Goal: Task Accomplishment & Management: Use online tool/utility

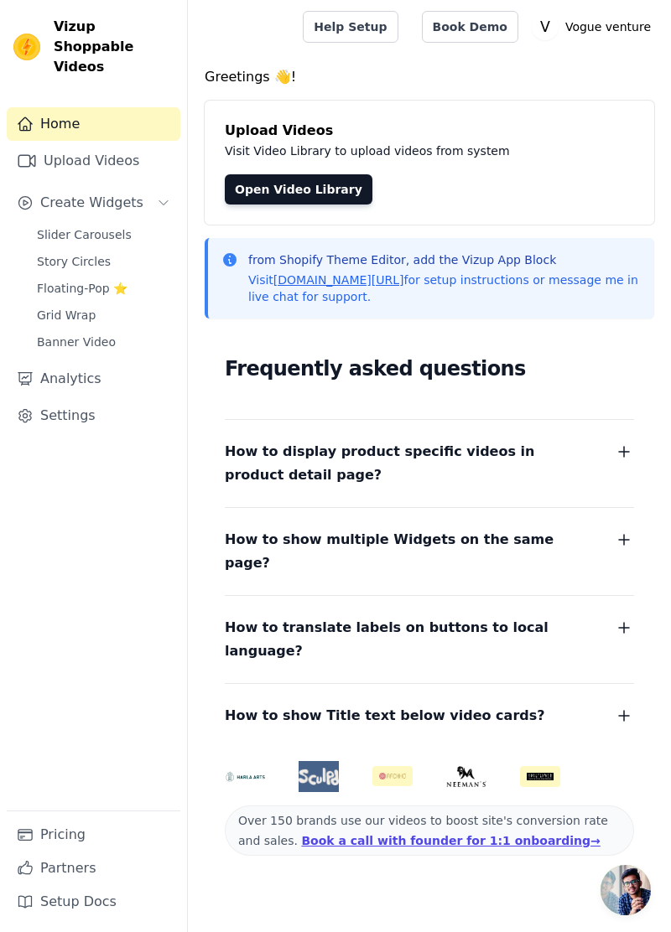
click at [91, 147] on link "Upload Videos" at bounding box center [94, 161] width 174 height 34
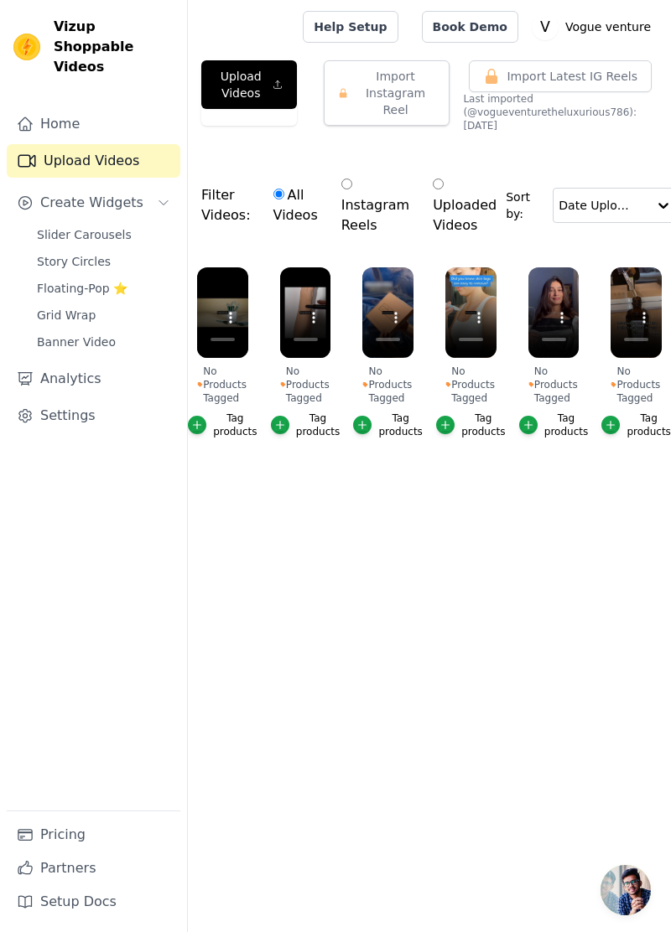
click at [367, 537] on main "Upload Videos Import Instagram Reel Import Latest Instagram Reels Import Latest…" at bounding box center [429, 301] width 483 height 495
click at [411, 265] on icon "button" at bounding box center [409, 271] width 13 height 13
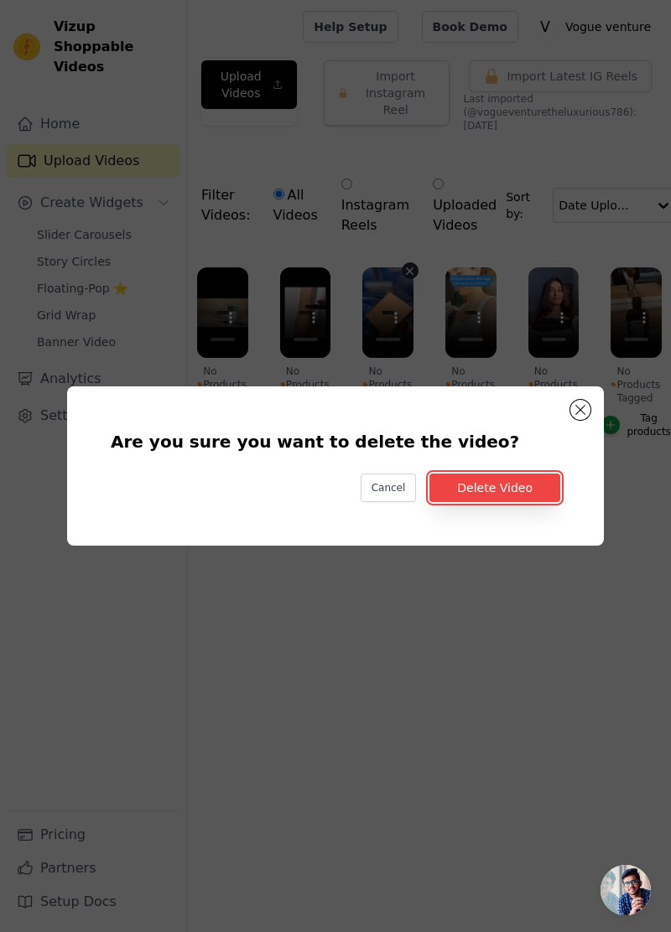
click at [506, 502] on button "Delete Video" at bounding box center [494, 488] width 131 height 29
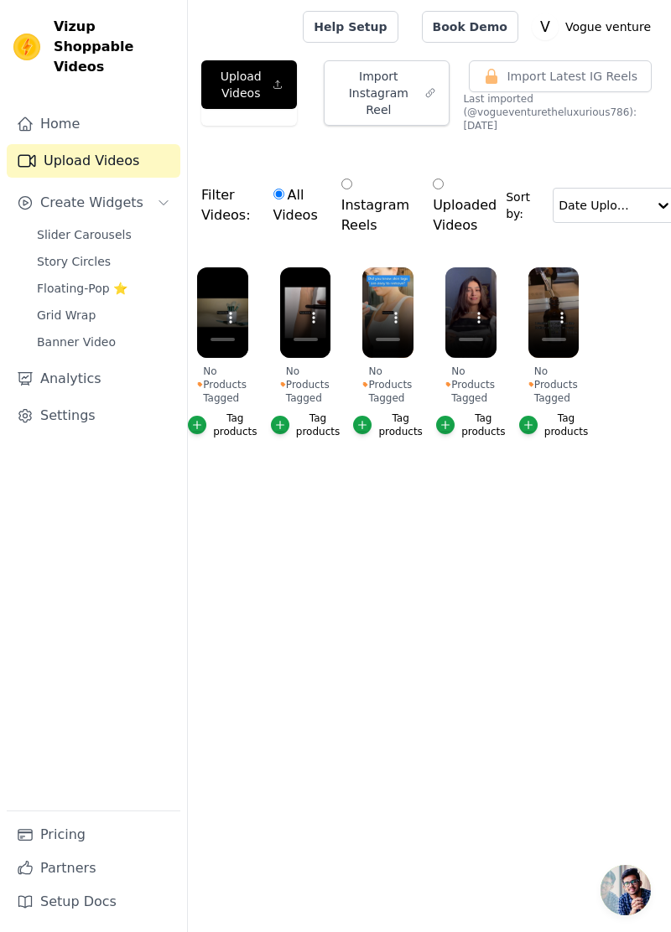
click at [463, 522] on html "Vizup Shoppable Videos Home Upload Videos Create Widgets Slider Carousels Story…" at bounding box center [335, 261] width 671 height 522
click at [561, 236] on div "Filter Videos: All Videos Instagram Reels Uploaded Videos Sort by: Date Uploaded" at bounding box center [429, 206] width 483 height 106
click at [493, 268] on icon "button" at bounding box center [492, 271] width 13 height 13
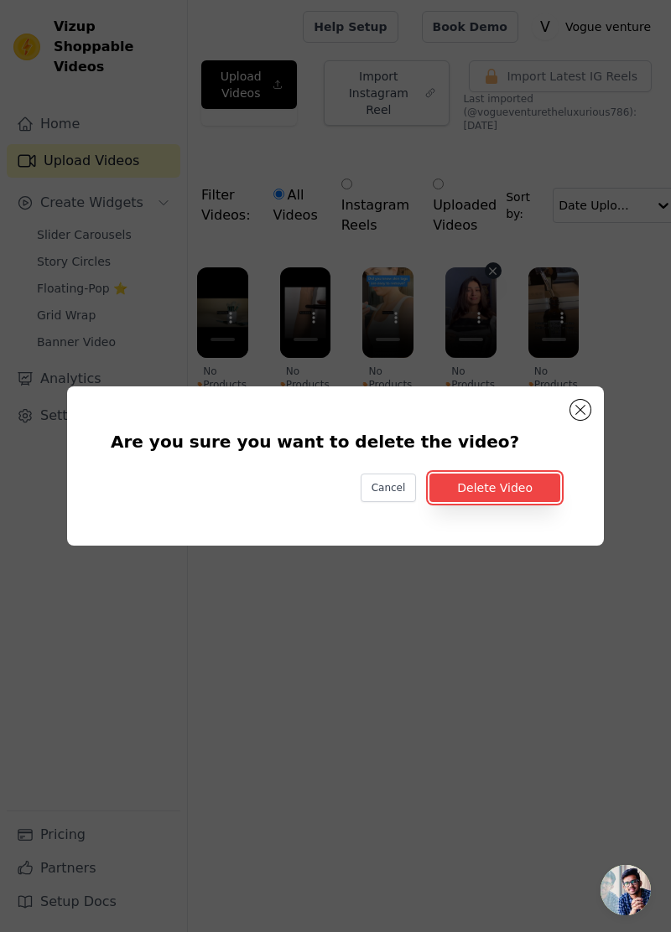
click at [512, 502] on button "Delete Video" at bounding box center [494, 488] width 131 height 29
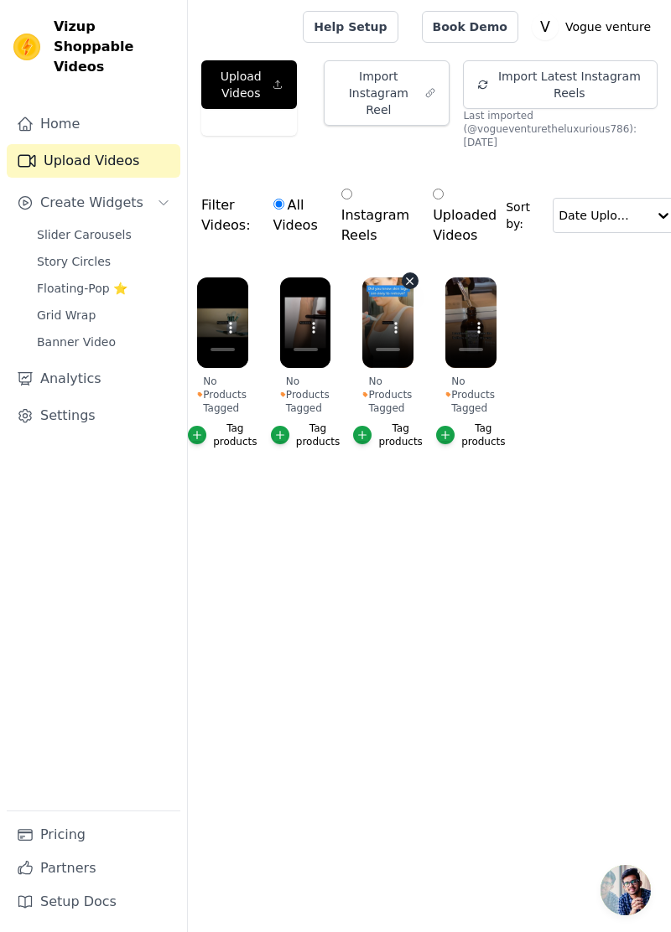
click at [413, 278] on icon "button" at bounding box center [410, 281] width 7 height 7
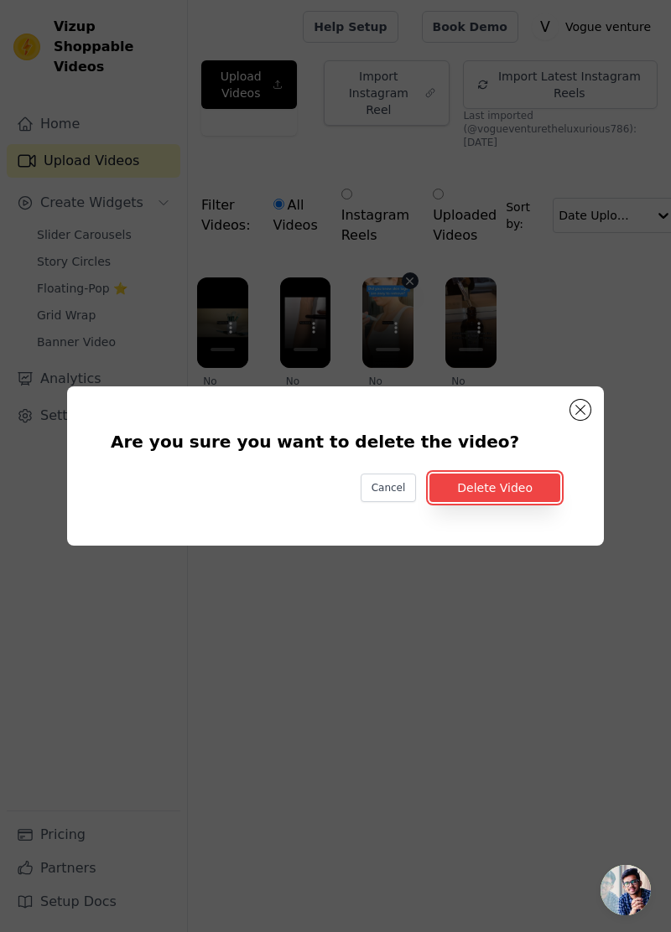
click at [505, 502] on button "Delete Video" at bounding box center [494, 488] width 131 height 29
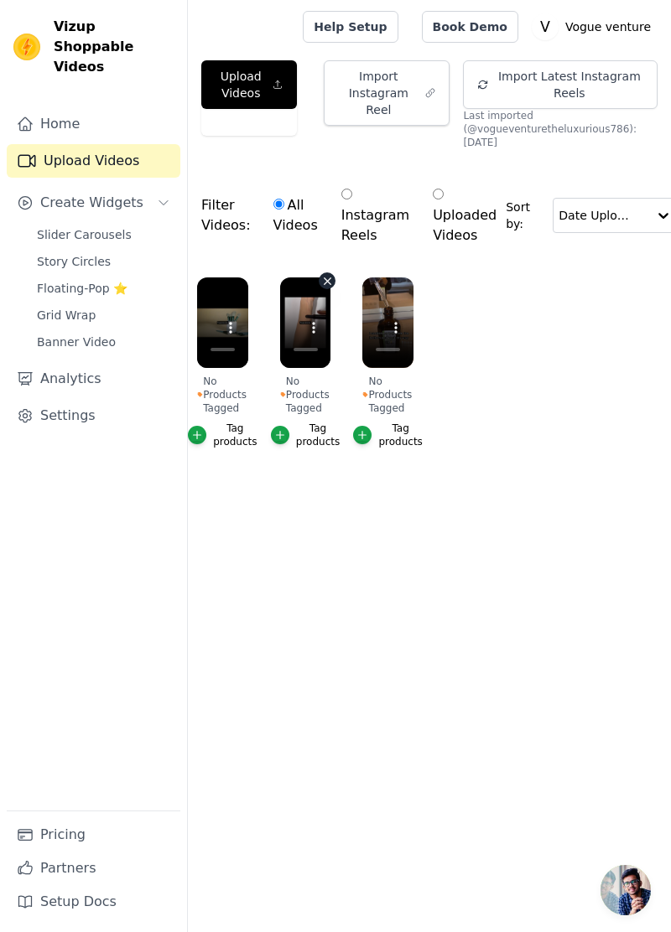
click at [328, 279] on icon "button" at bounding box center [328, 281] width 7 height 7
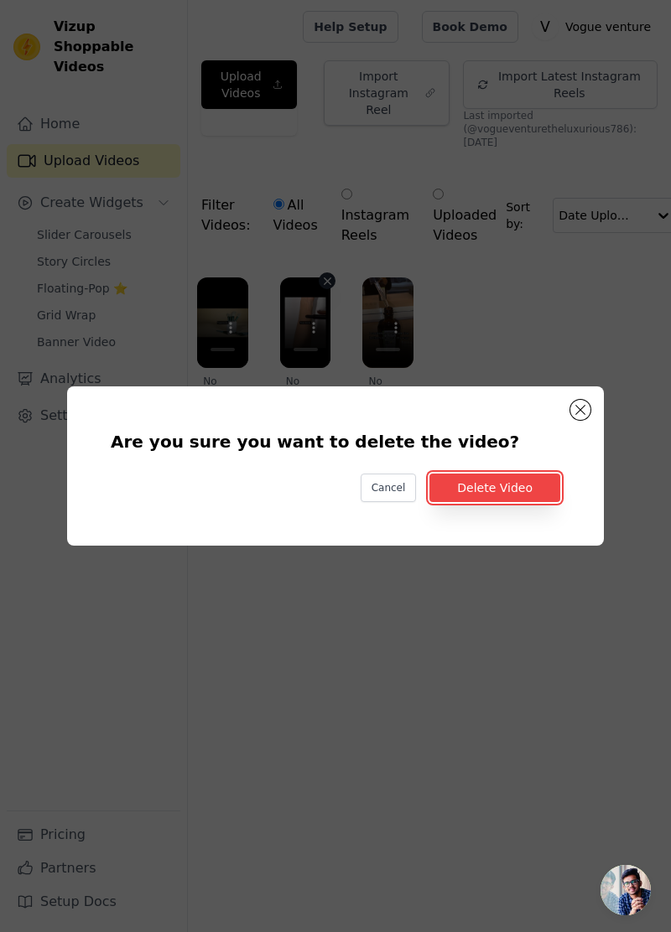
click at [499, 502] on button "Delete Video" at bounding box center [494, 488] width 131 height 29
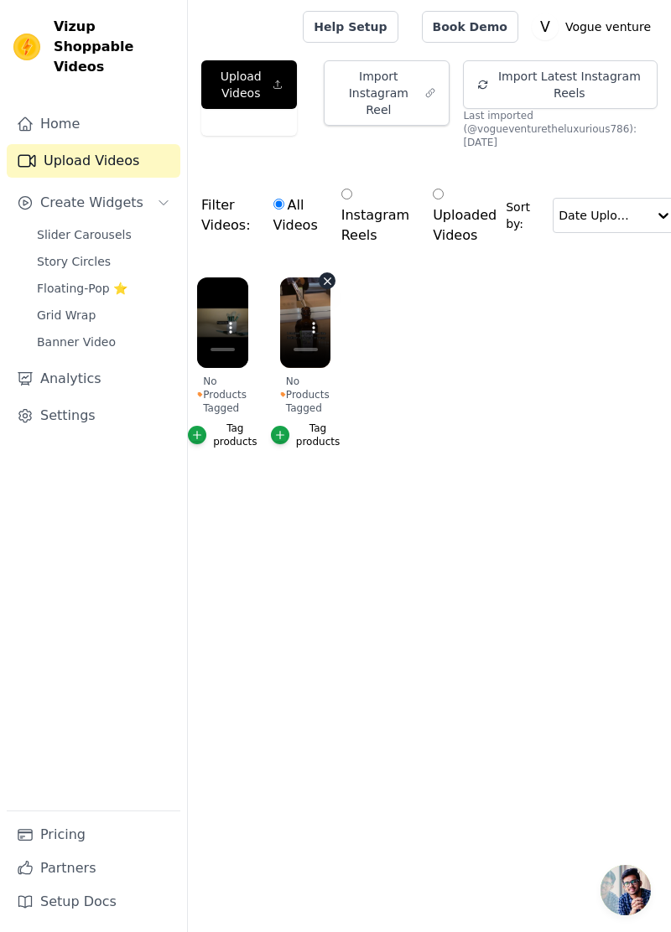
click at [327, 277] on icon "button" at bounding box center [327, 281] width 13 height 13
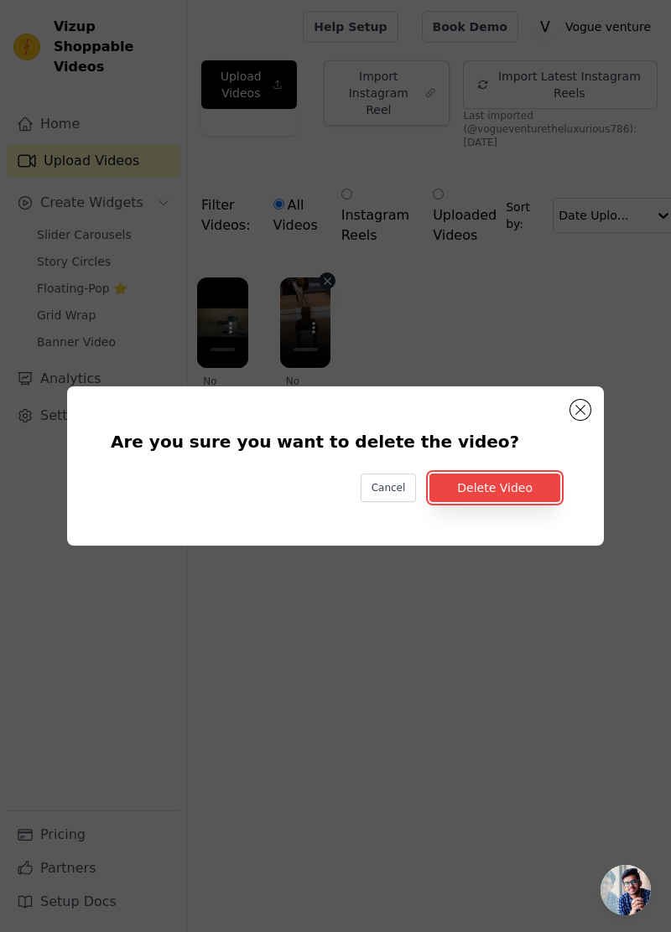
click at [504, 502] on button "Delete Video" at bounding box center [494, 488] width 131 height 29
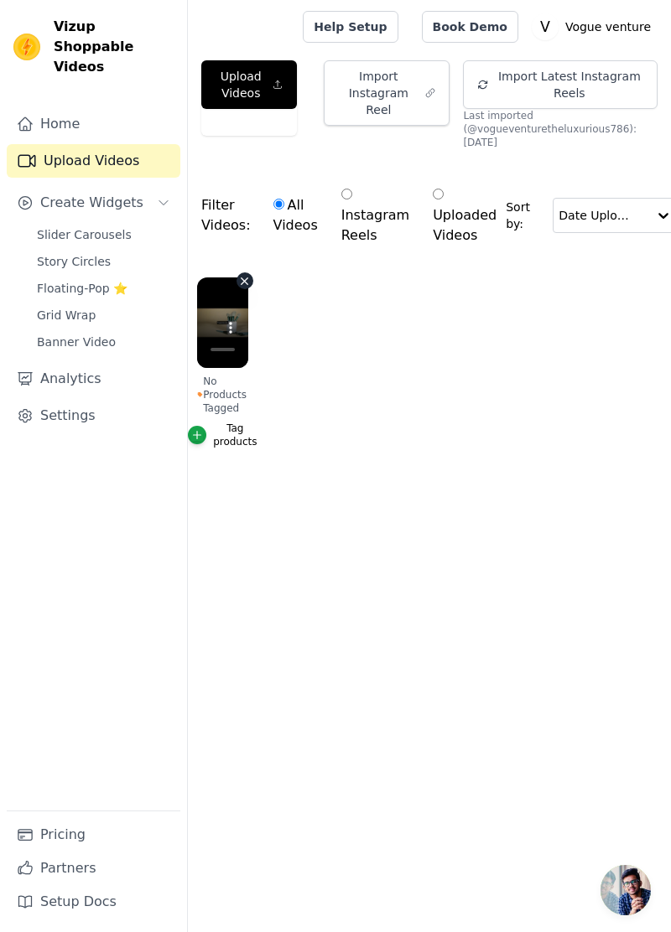
click at [245, 275] on icon "button" at bounding box center [244, 281] width 13 height 13
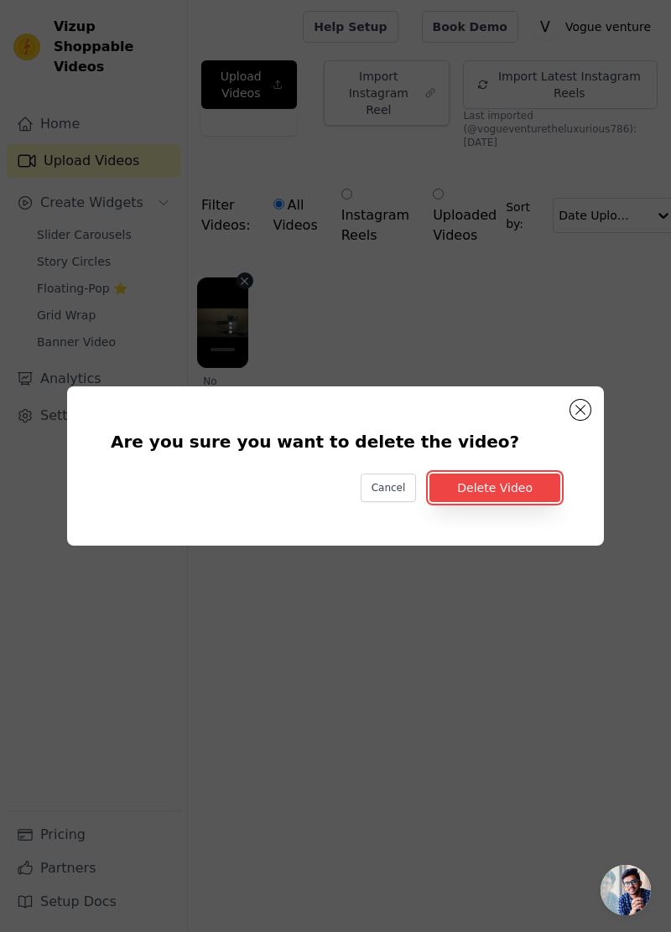
click at [512, 502] on button "Delete Video" at bounding box center [494, 488] width 131 height 29
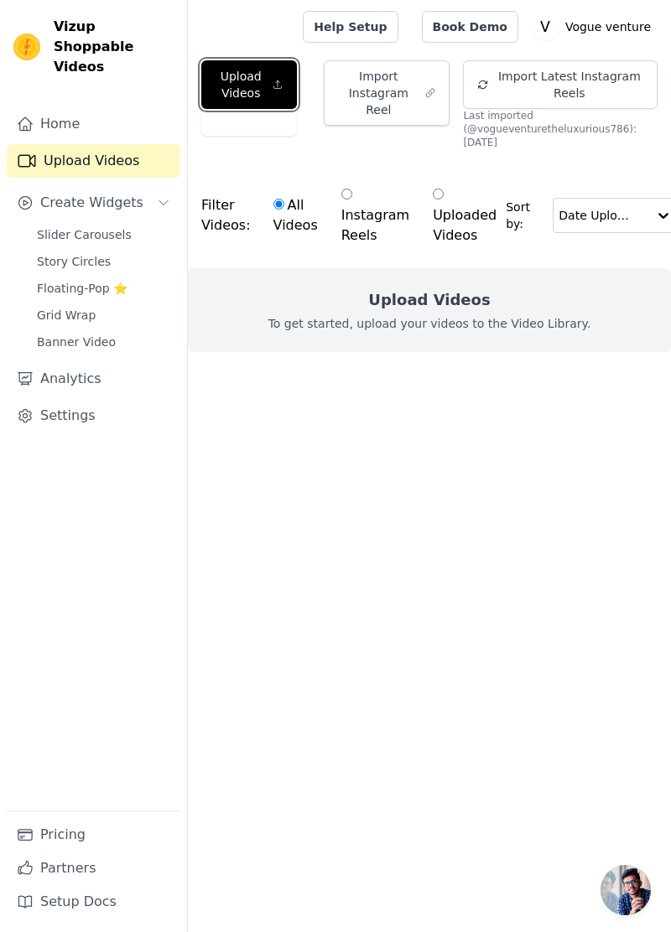
click at [276, 69] on button "Upload Videos" at bounding box center [249, 84] width 96 height 49
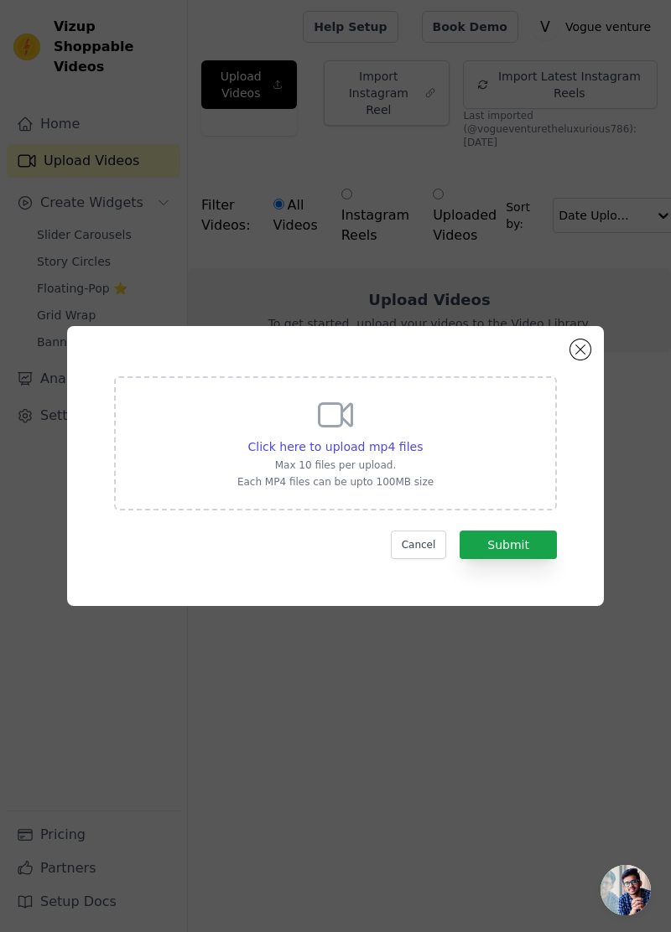
click at [392, 454] on span "Click here to upload mp4 files" at bounding box center [335, 446] width 175 height 13
click at [422, 439] on input "Click here to upload mp4 files Max 10 files per upload. Each MP4 files can be u…" at bounding box center [422, 438] width 1 height 1
type input "C:\fakepath\6137.mp4"
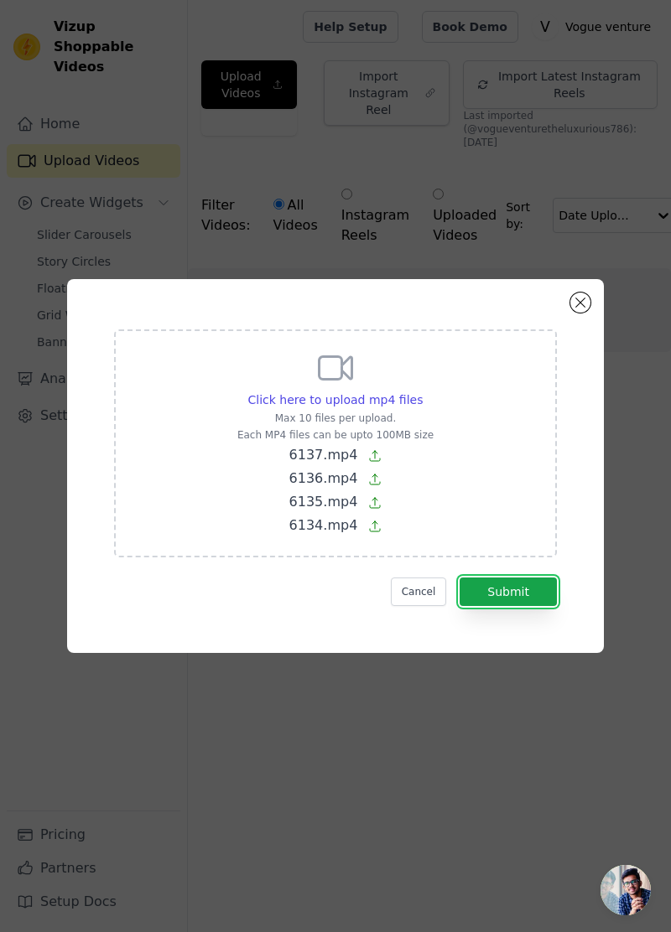
click at [517, 606] on button "Submit" at bounding box center [508, 592] width 97 height 29
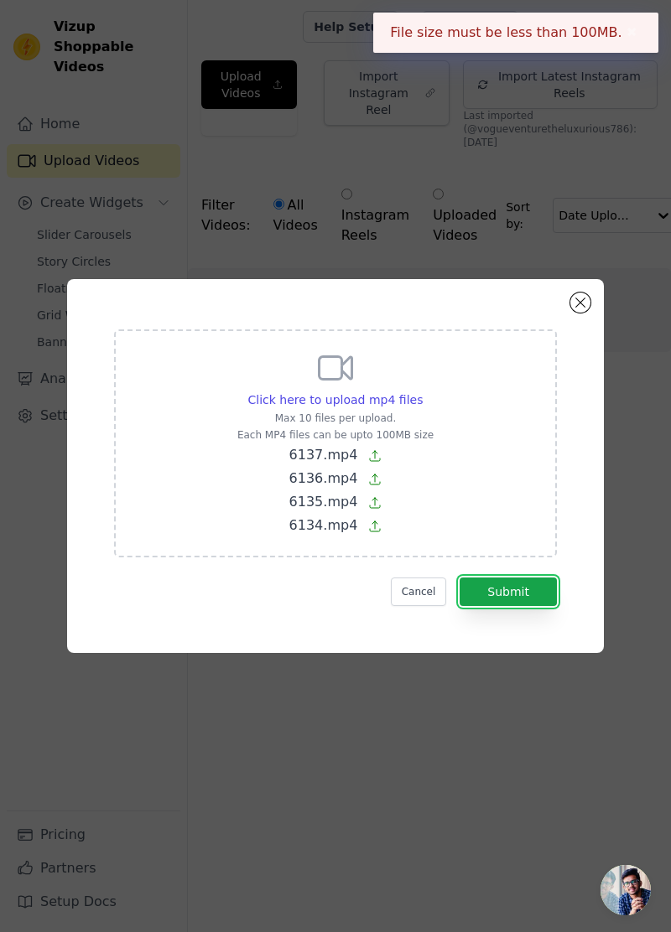
click at [538, 606] on button "Submit" at bounding box center [508, 592] width 97 height 29
click at [552, 606] on button "Submit" at bounding box center [508, 592] width 97 height 29
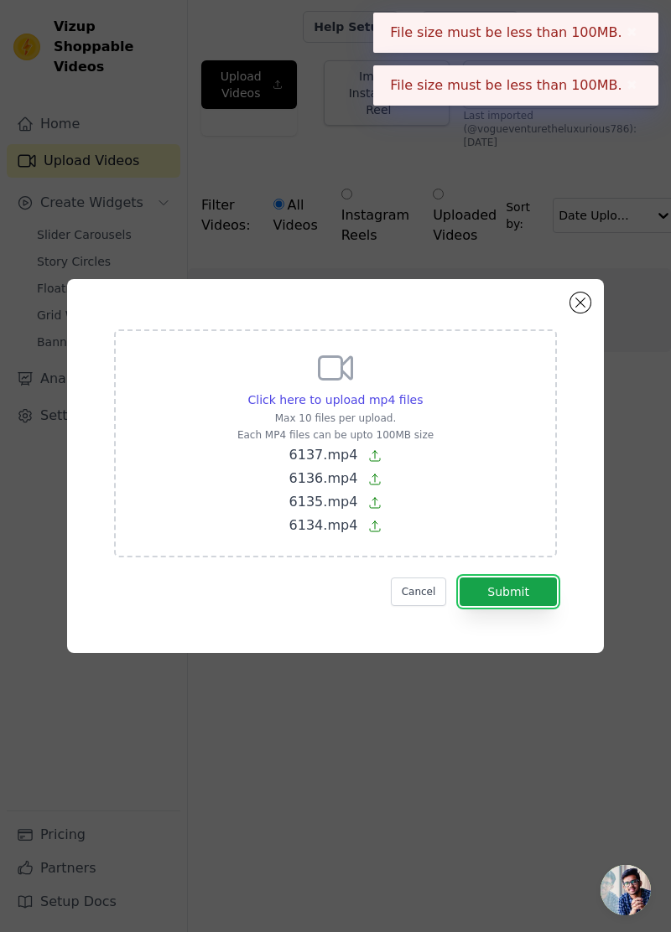
click at [552, 606] on button "Submit" at bounding box center [508, 592] width 97 height 29
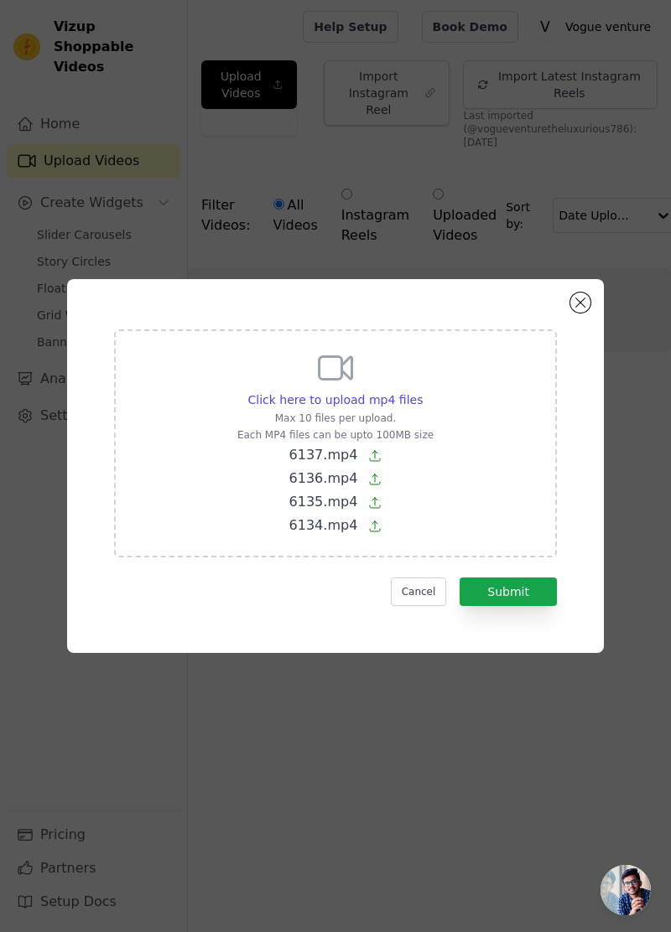
click at [334, 533] on span "6134.mp4" at bounding box center [323, 525] width 69 height 16
click at [422, 392] on input "Click here to upload mp4 files Max 10 files per upload. Each MP4 files can be u…" at bounding box center [422, 391] width 1 height 1
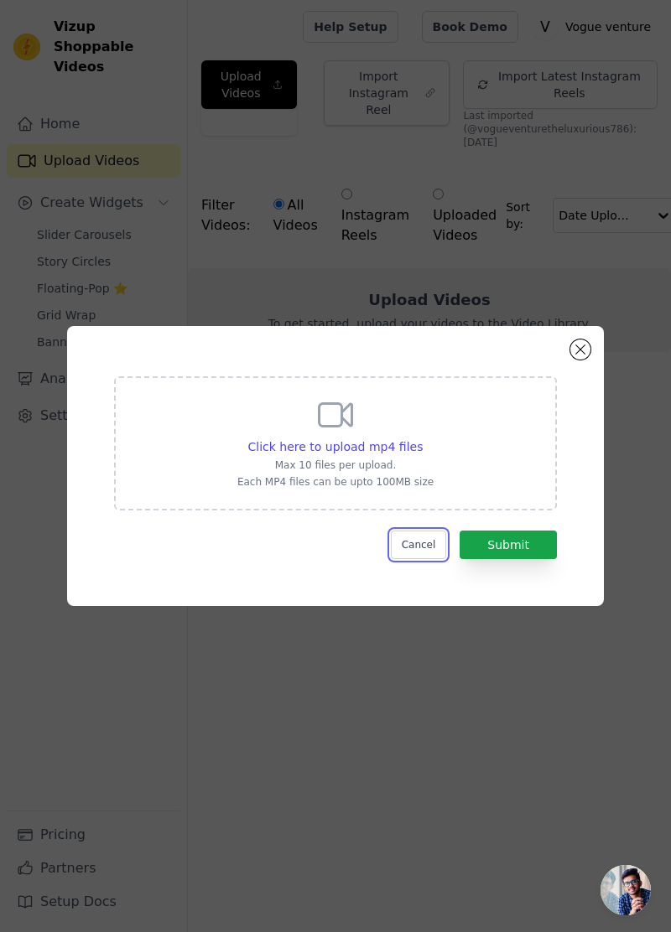
click at [433, 559] on button "Cancel" at bounding box center [419, 545] width 56 height 29
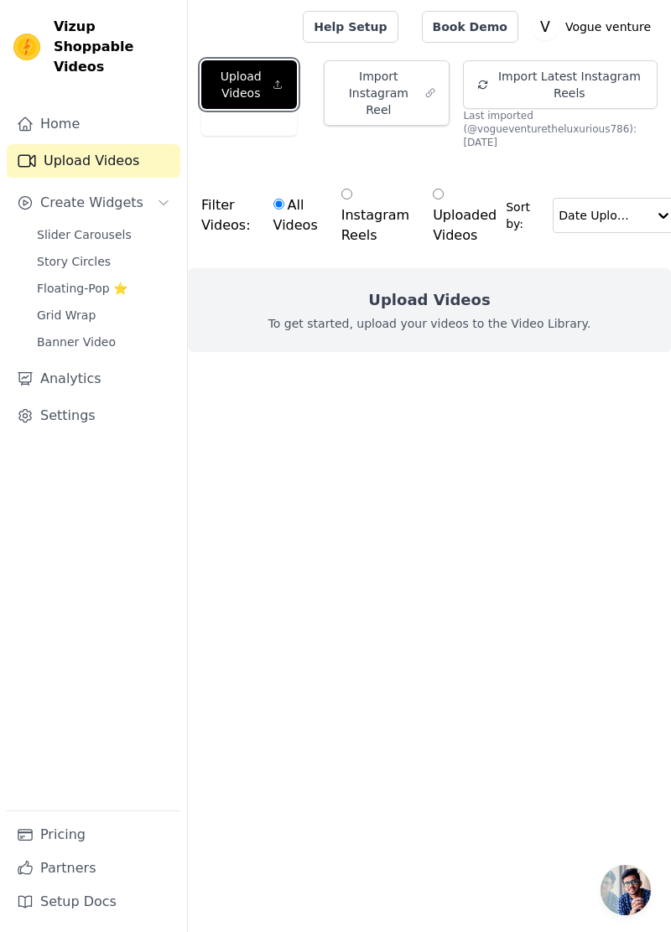
click at [255, 82] on button "Upload Videos" at bounding box center [249, 84] width 96 height 49
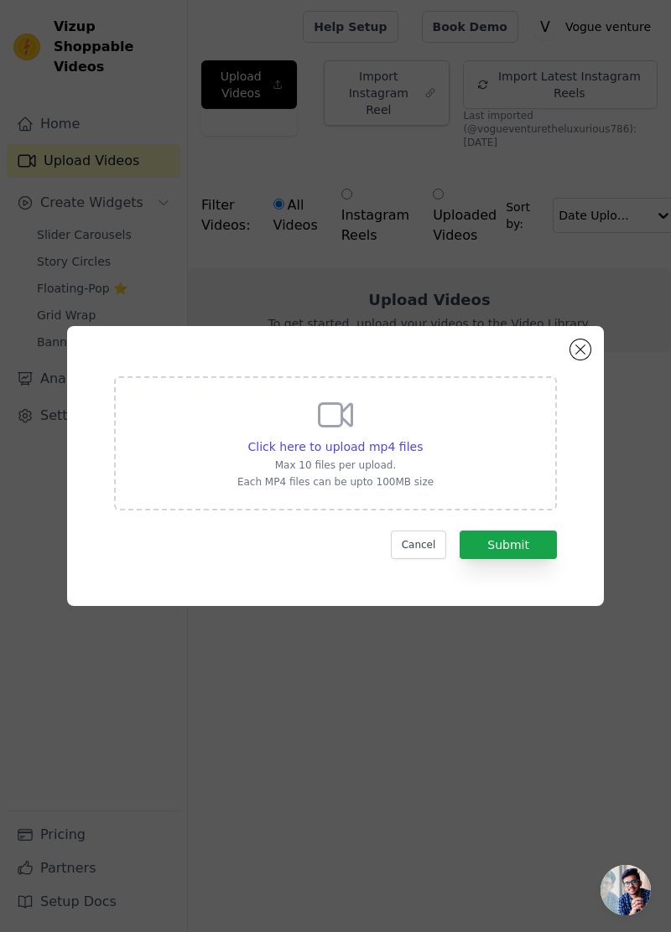
click at [389, 454] on span "Click here to upload mp4 files" at bounding box center [335, 446] width 175 height 13
click at [422, 439] on input "Click here to upload mp4 files Max 10 files per upload. Each MP4 files can be u…" at bounding box center [422, 438] width 1 height 1
type input "C:\fakepath\6137.mp4"
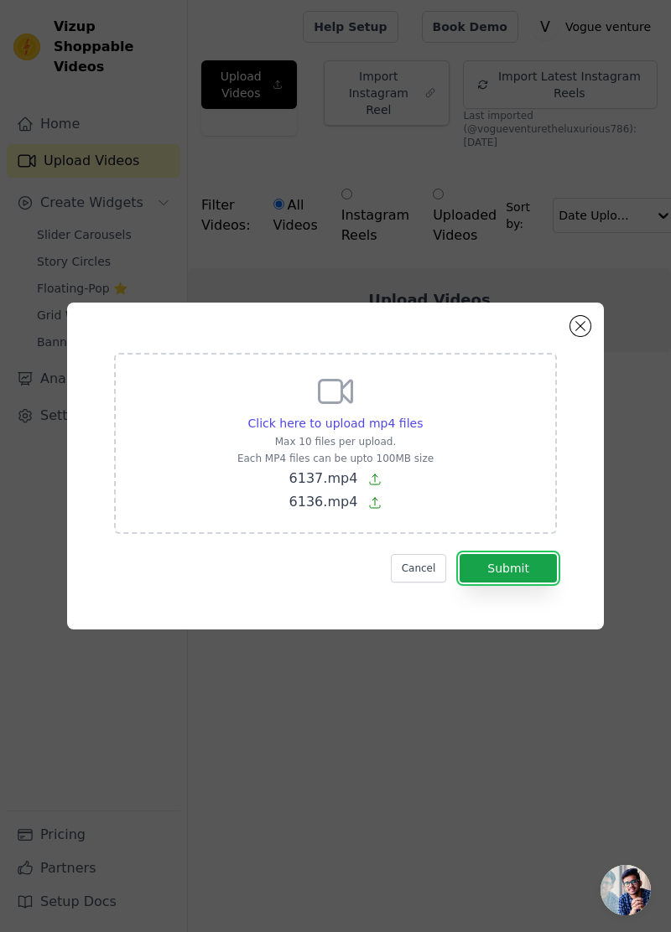
click at [512, 583] on button "Submit" at bounding box center [508, 568] width 97 height 29
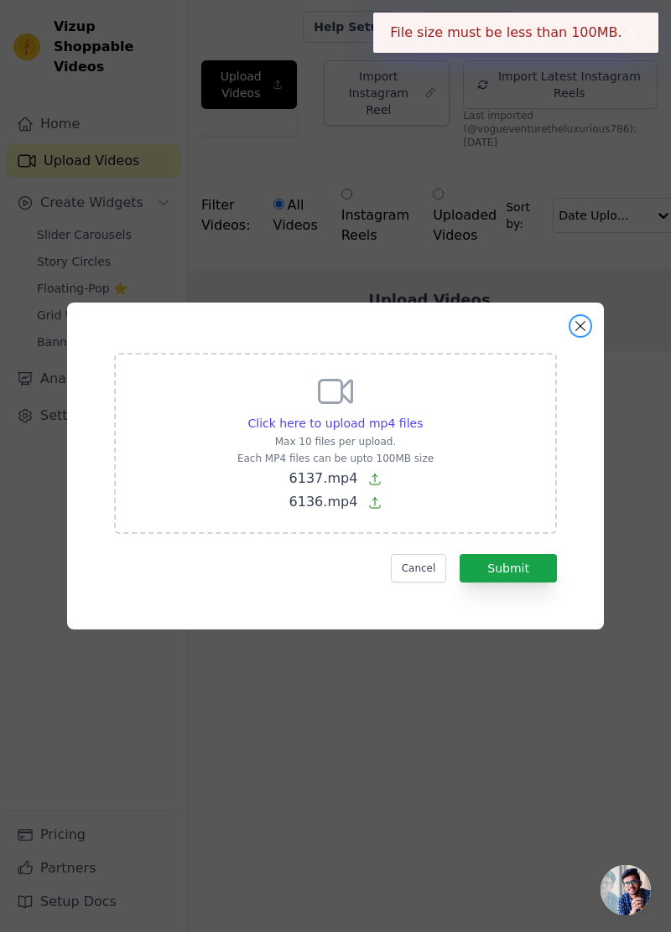
click at [580, 336] on button "Close modal" at bounding box center [580, 326] width 20 height 20
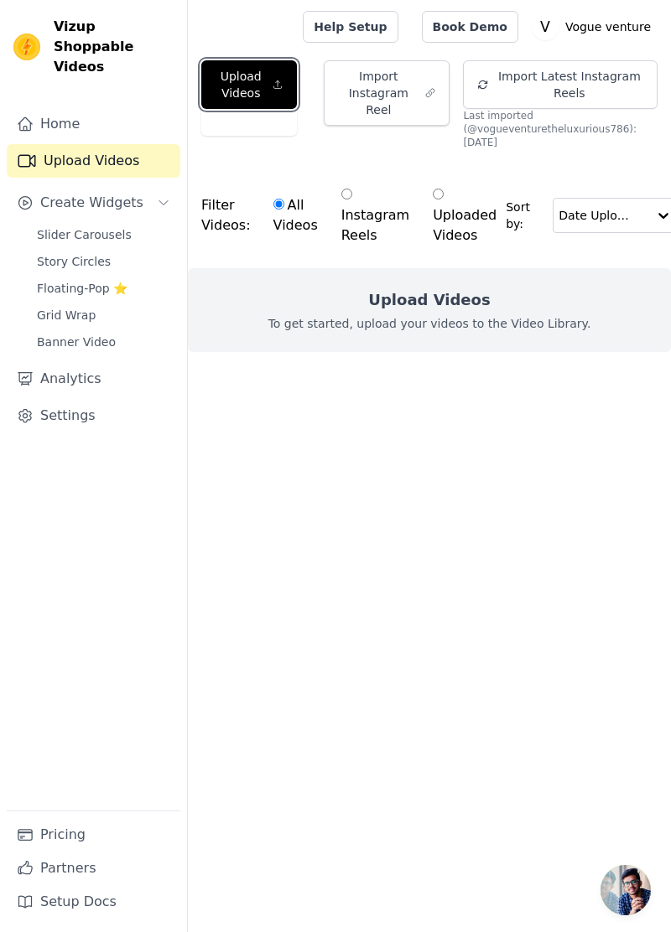
click at [267, 77] on button "Upload Videos" at bounding box center [249, 84] width 96 height 49
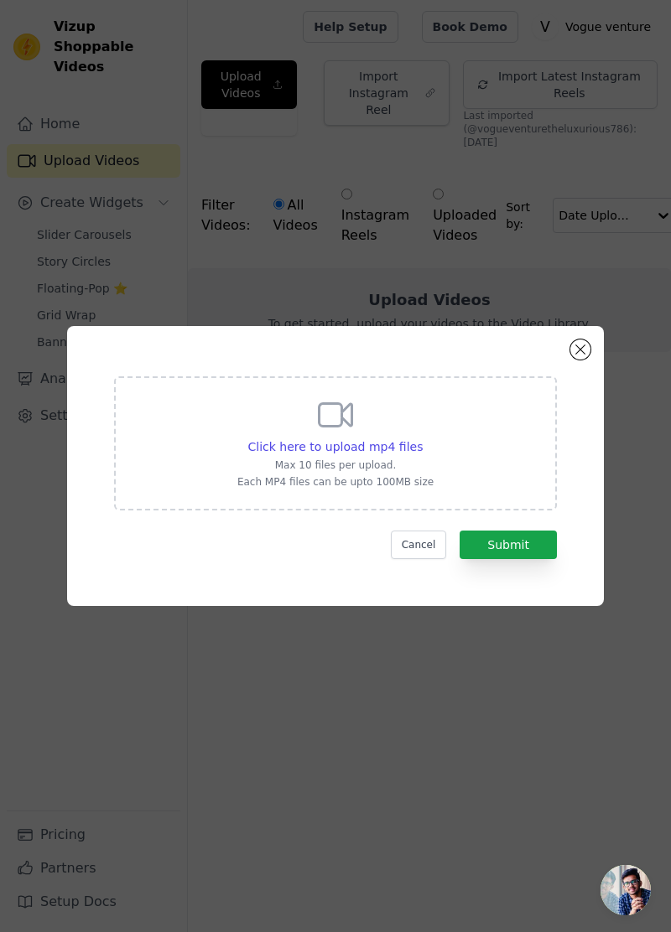
click at [369, 454] on span "Click here to upload mp4 files" at bounding box center [335, 446] width 175 height 13
click at [422, 439] on input "Click here to upload mp4 files Max 10 files per upload. Each MP4 files can be u…" at bounding box center [422, 438] width 1 height 1
type input "C:\fakepath\6136.mp4"
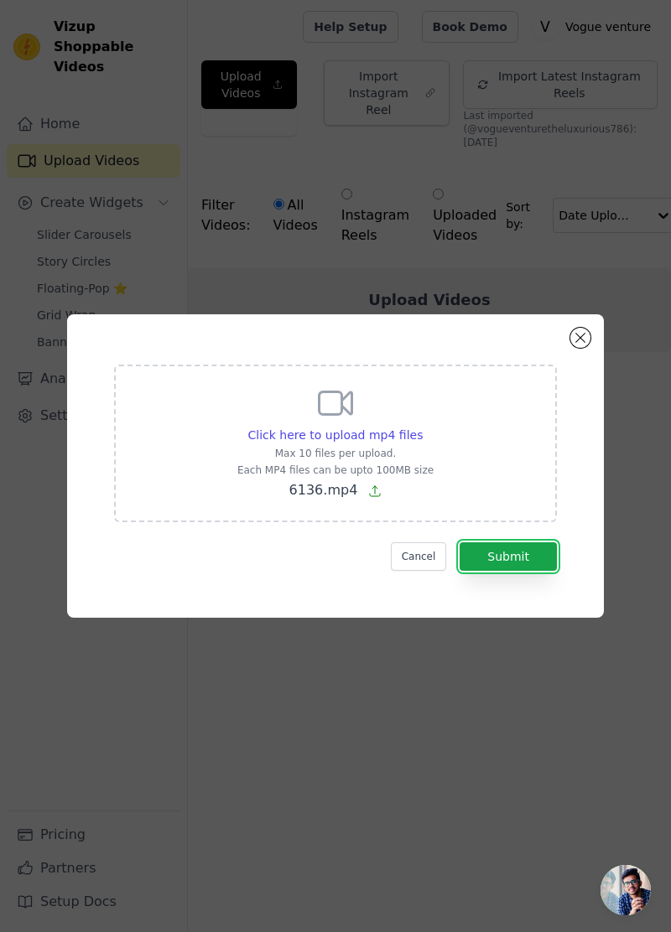
click at [546, 571] on button "Submit" at bounding box center [508, 557] width 97 height 29
click at [538, 571] on button "Submit" at bounding box center [508, 557] width 97 height 29
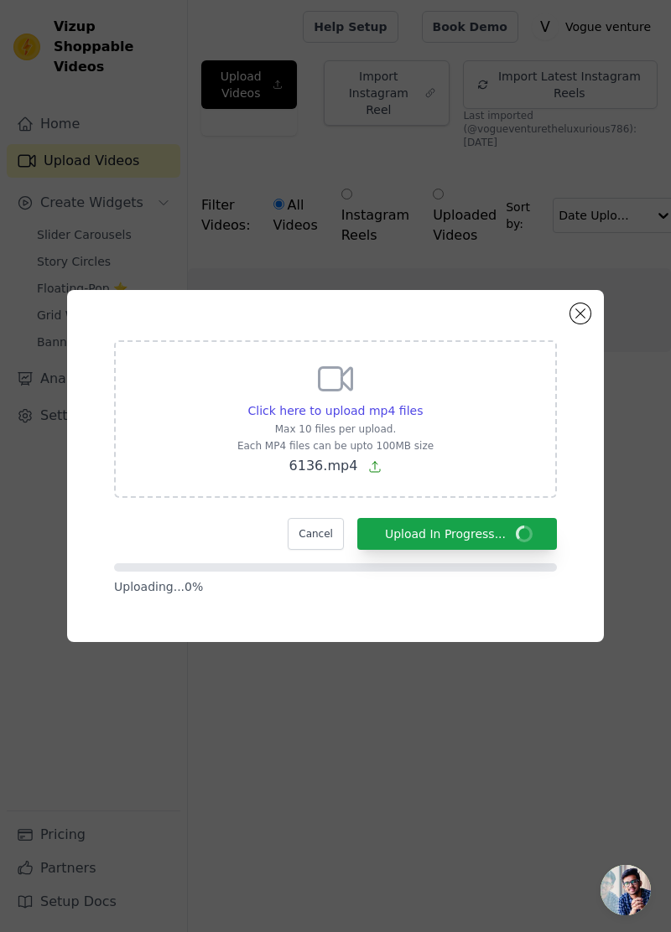
click at [538, 592] on form "Click here to upload mp4 files Max 10 files per upload. Each MP4 files can be u…" at bounding box center [335, 467] width 443 height 255
click at [344, 474] on span "6136.mp4" at bounding box center [323, 466] width 69 height 16
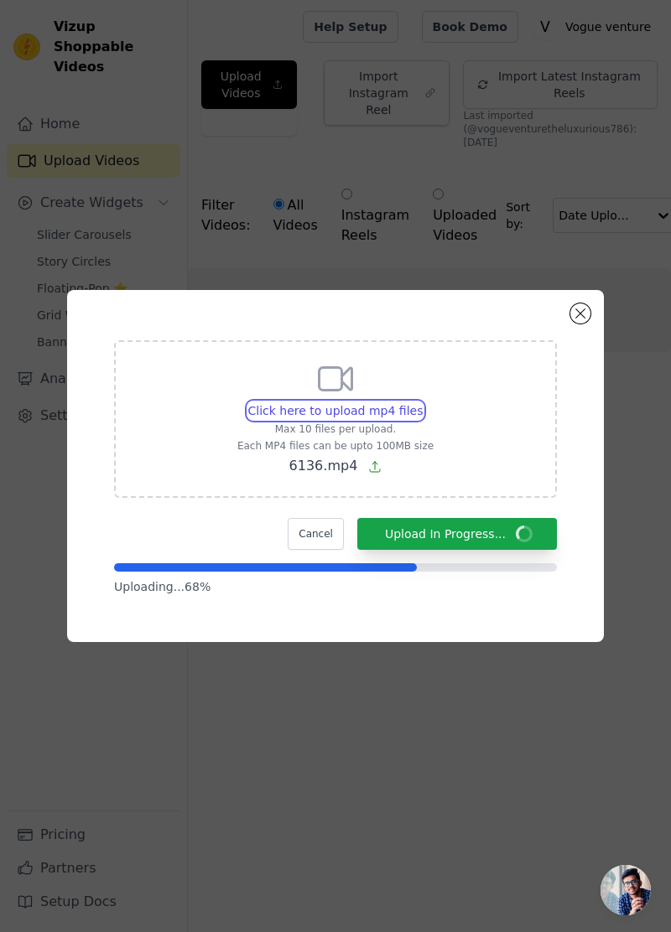
click at [422, 403] on input "Click here to upload mp4 files Max 10 files per upload. Each MP4 files can be u…" at bounding box center [422, 402] width 1 height 1
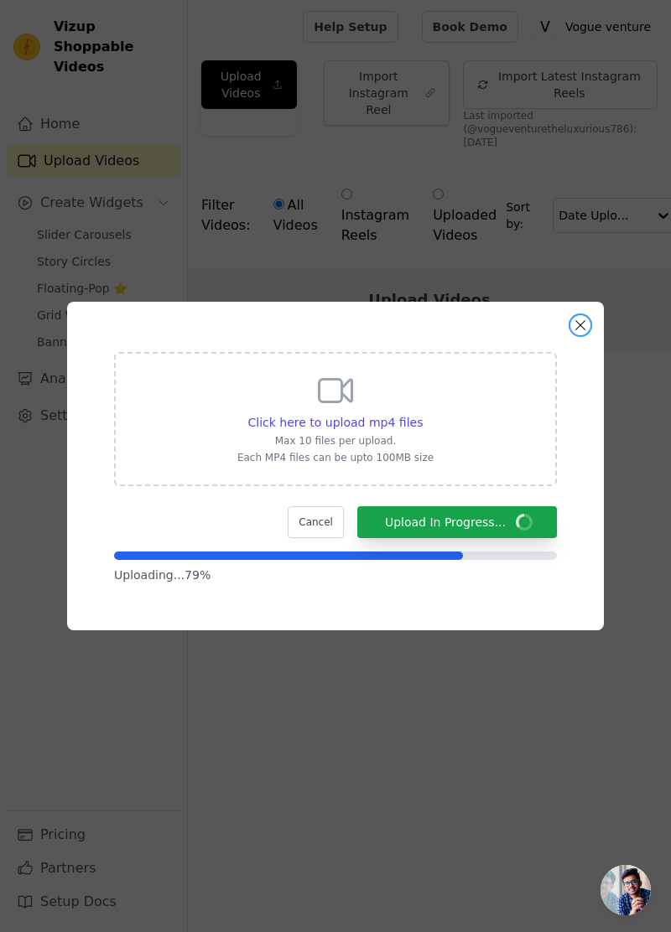
click at [580, 335] on button "Close modal" at bounding box center [580, 325] width 20 height 20
